Goal: Information Seeking & Learning: Learn about a topic

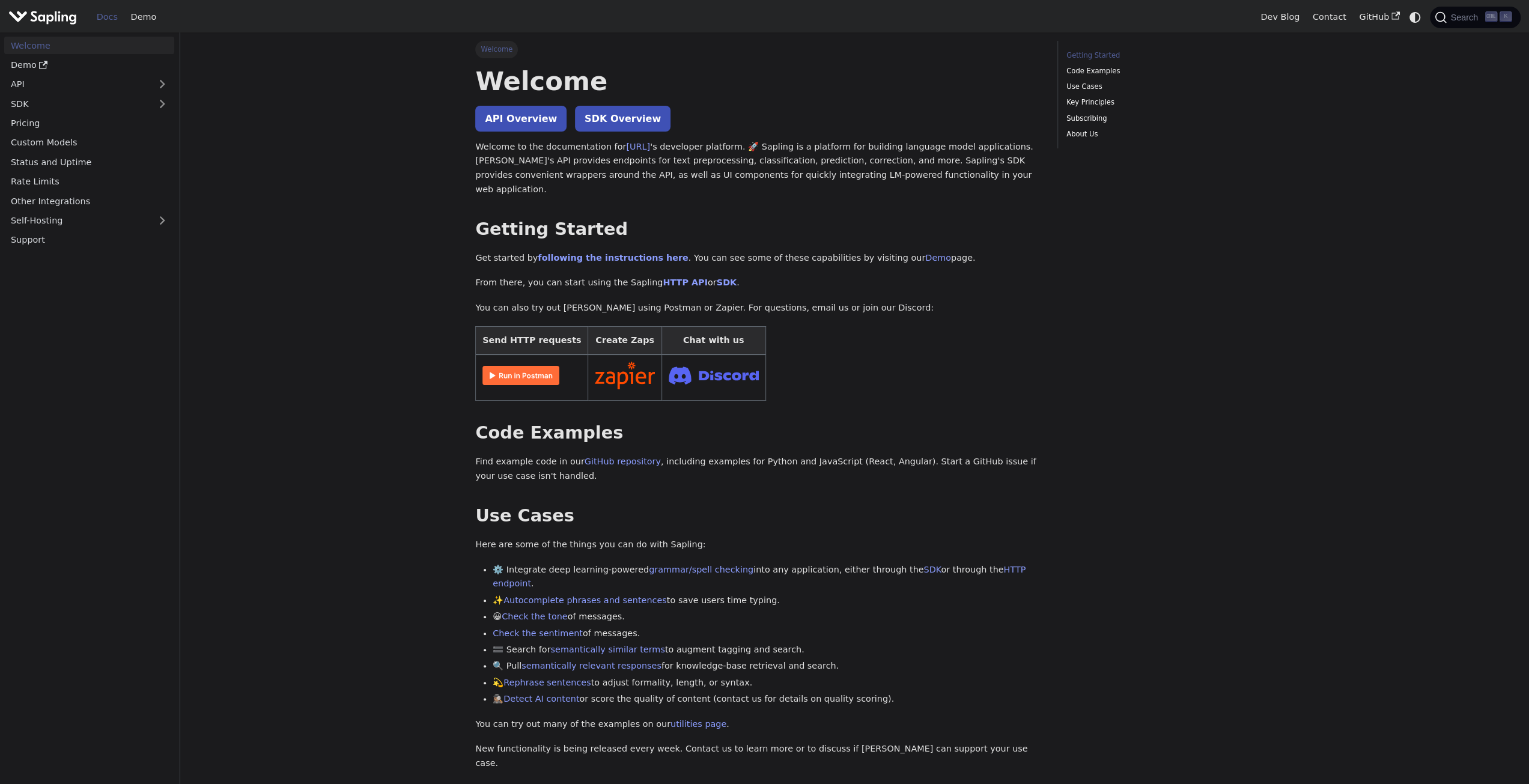
drag, startPoint x: 406, startPoint y: 382, endPoint x: 518, endPoint y: 294, distance: 142.4
click at [513, 131] on link "API Overview" at bounding box center [521, 118] width 91 height 25
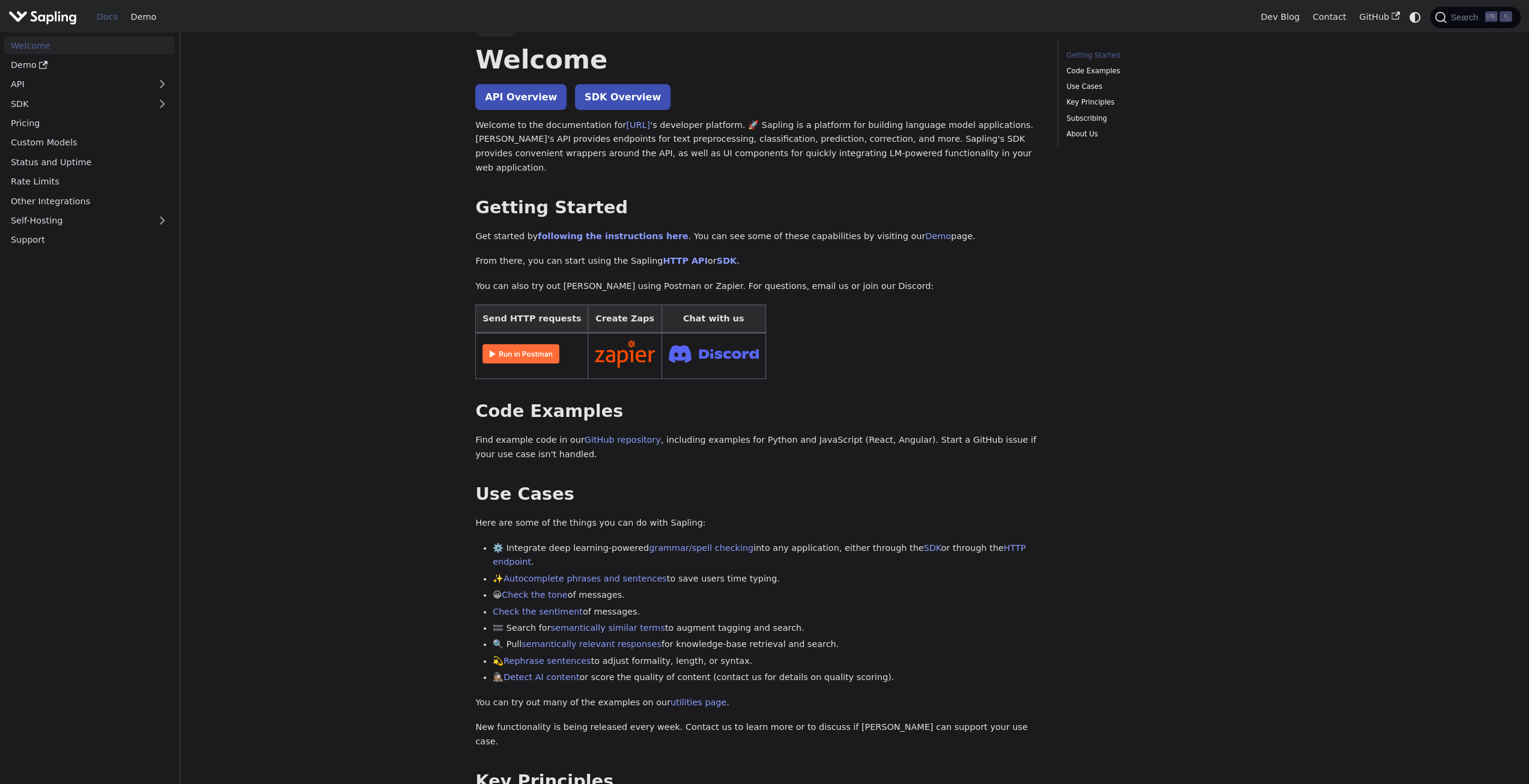
drag, startPoint x: 381, startPoint y: 262, endPoint x: 379, endPoint y: 337, distance: 75.0
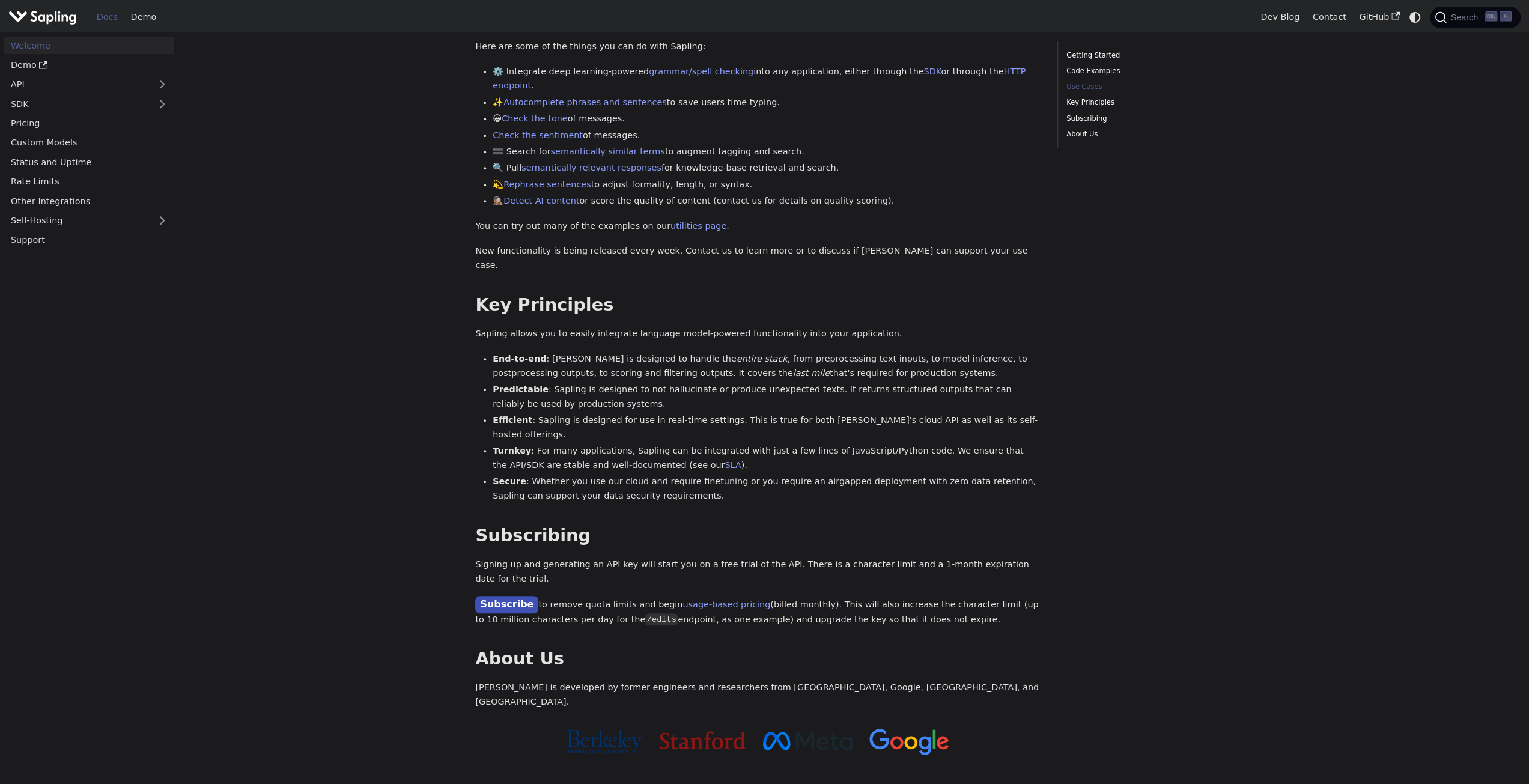
scroll to position [601, 0]
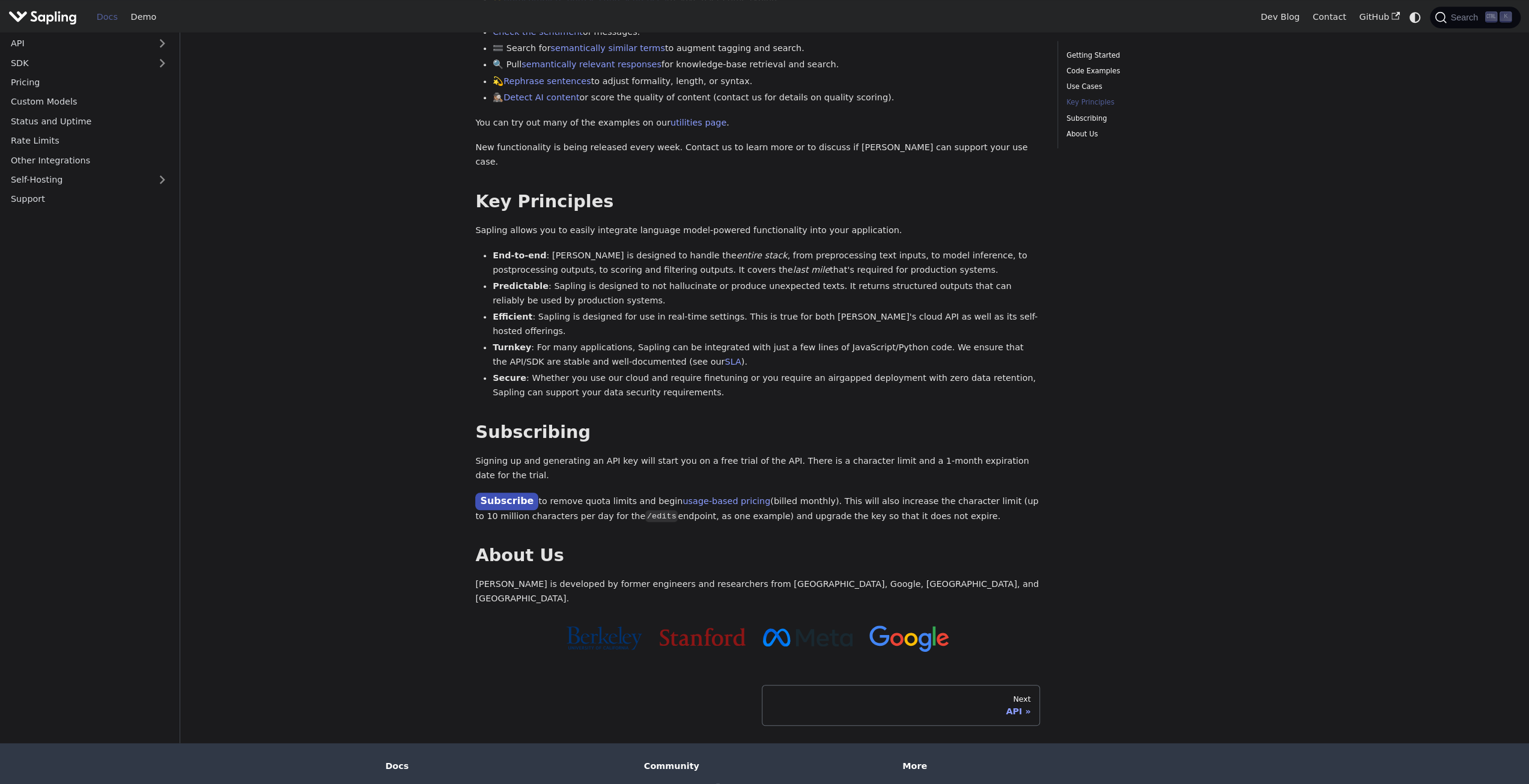
drag, startPoint x: 431, startPoint y: 268, endPoint x: 422, endPoint y: 435, distance: 167.2
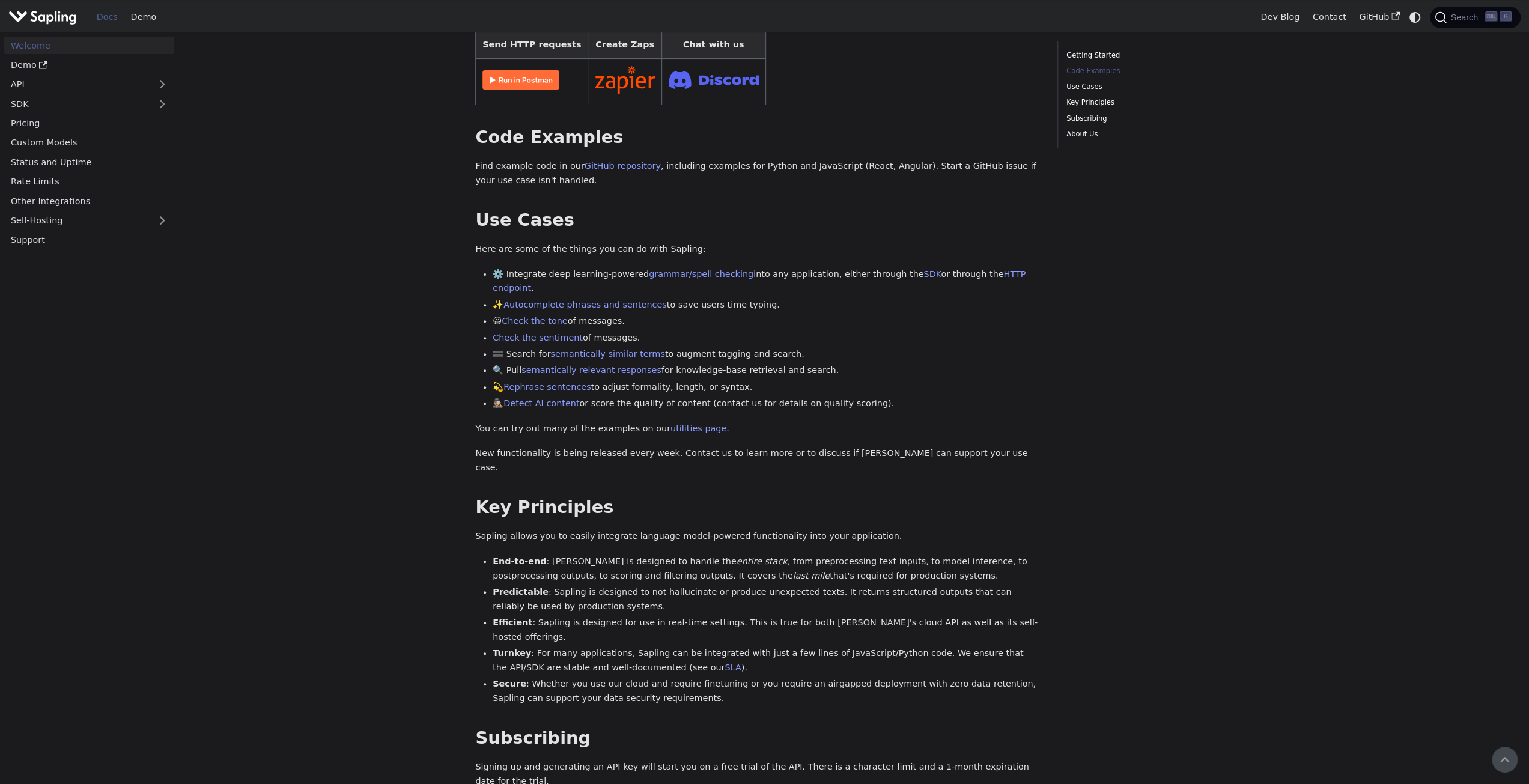
drag, startPoint x: 427, startPoint y: 277, endPoint x: 431, endPoint y: 169, distance: 108.1
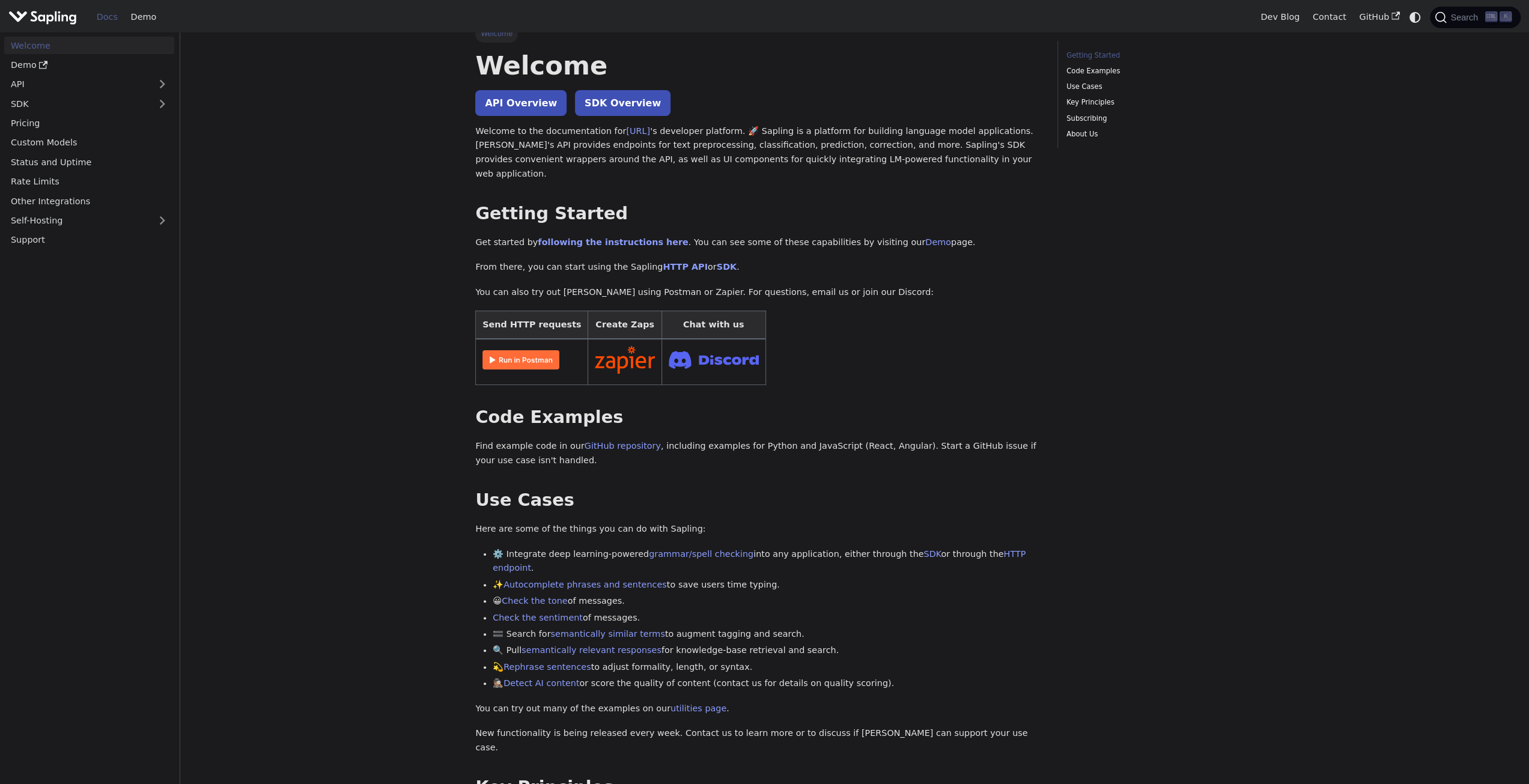
scroll to position [0, 0]
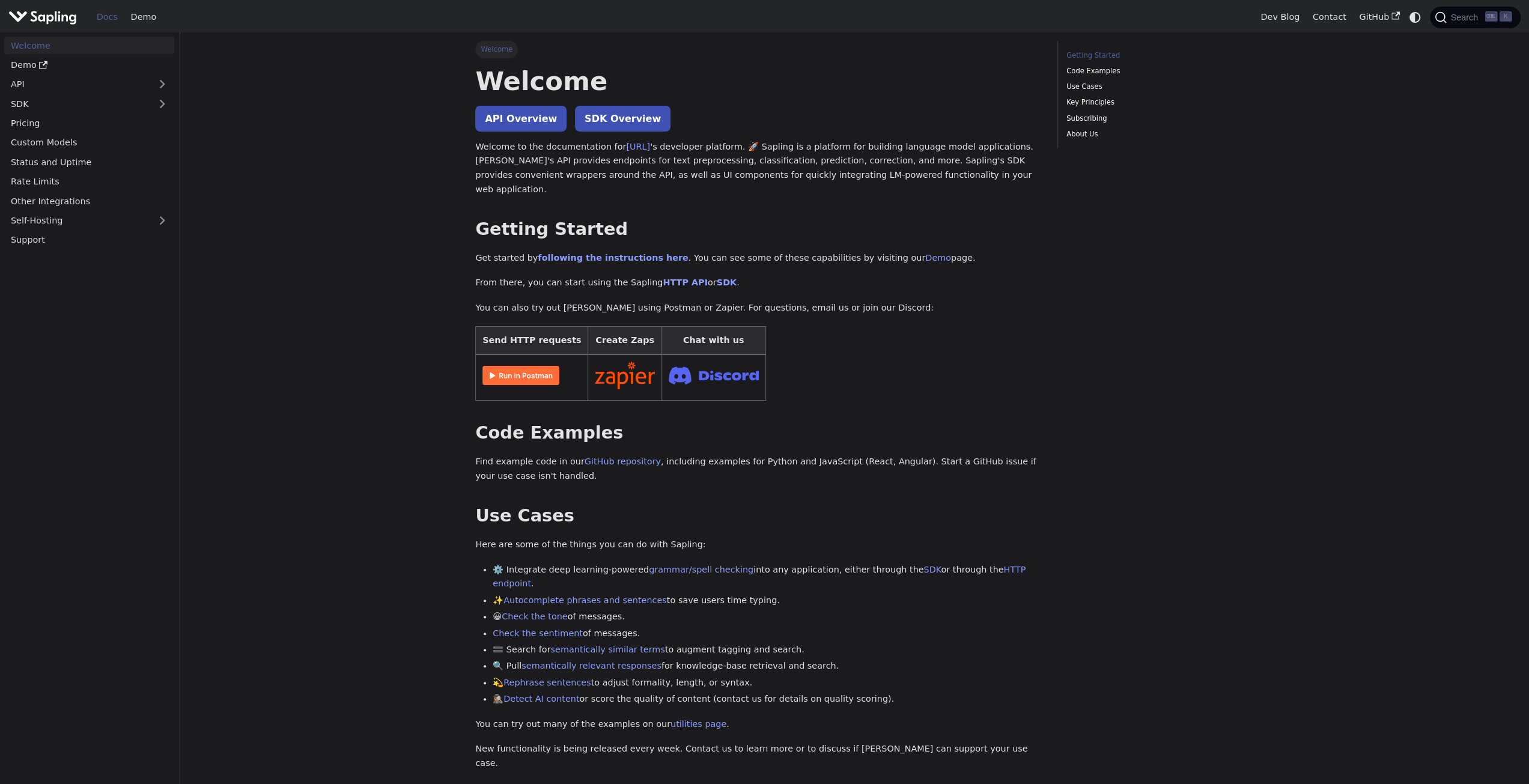
drag, startPoint x: 436, startPoint y: 187, endPoint x: 419, endPoint y: 101, distance: 87.7
click at [83, 77] on link "API" at bounding box center [77, 84] width 146 height 17
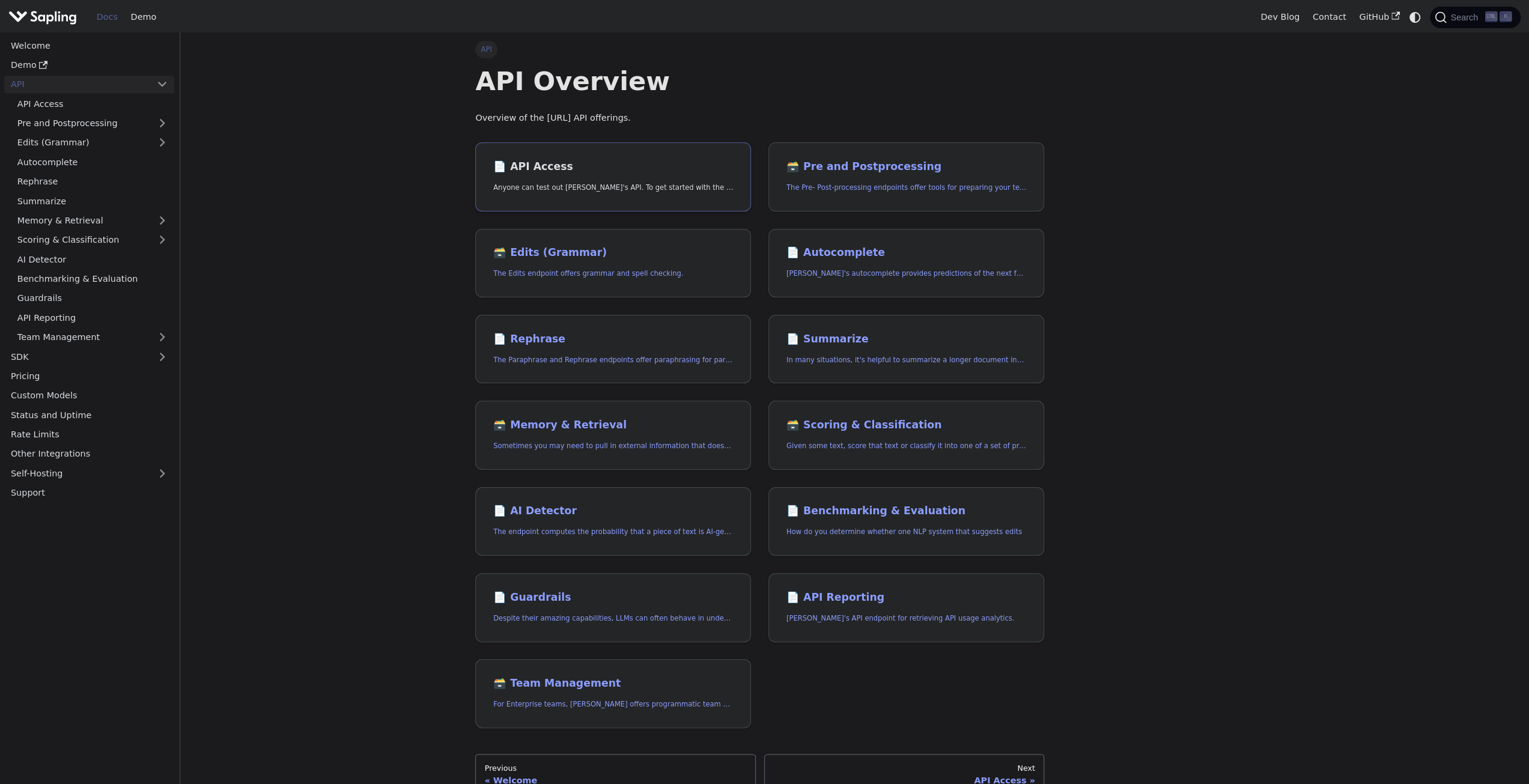
click at [549, 180] on link "📄️ API Access Anyone can test out Sapling's API. To get started with the API, s…" at bounding box center [613, 177] width 276 height 69
